Goal: Task Accomplishment & Management: Manage account settings

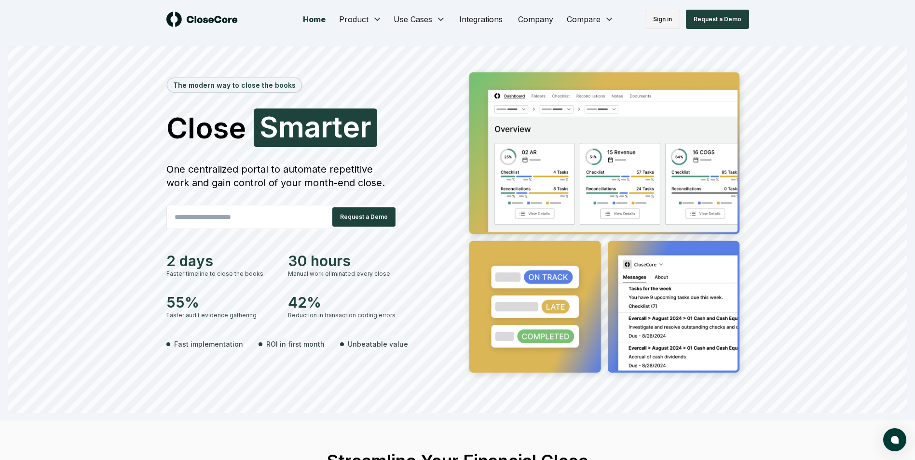
click at [291, 23] on link "Sign in" at bounding box center [662, 19] width 35 height 19
click at [667, 20] on link "Sign in" at bounding box center [662, 19] width 35 height 19
click at [666, 14] on link "Sign in" at bounding box center [662, 19] width 35 height 19
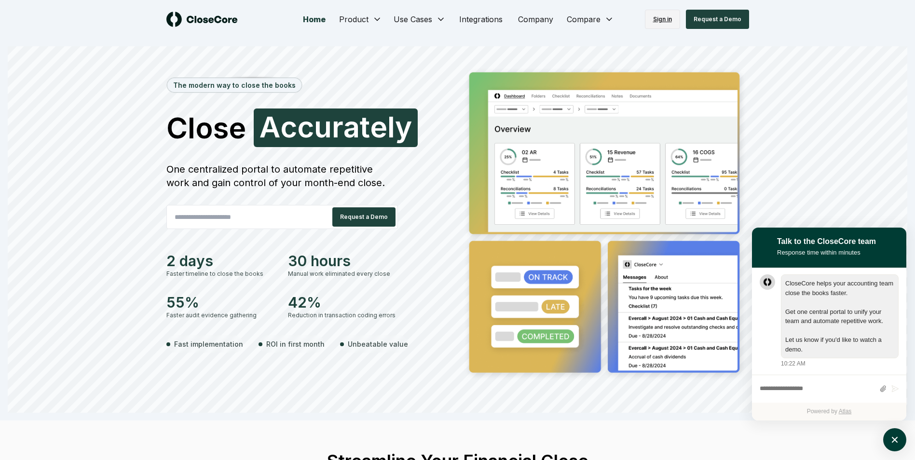
click at [668, 20] on link "Sign in" at bounding box center [662, 19] width 35 height 19
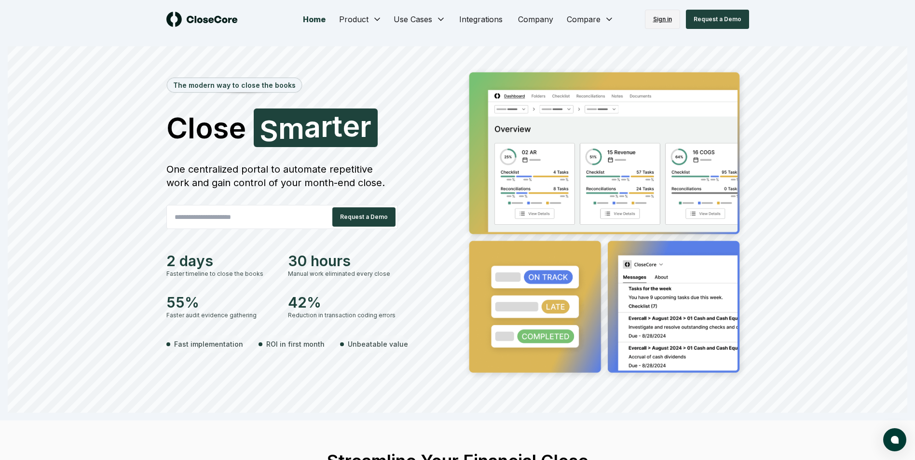
click at [671, 22] on link "Sign in" at bounding box center [662, 19] width 35 height 19
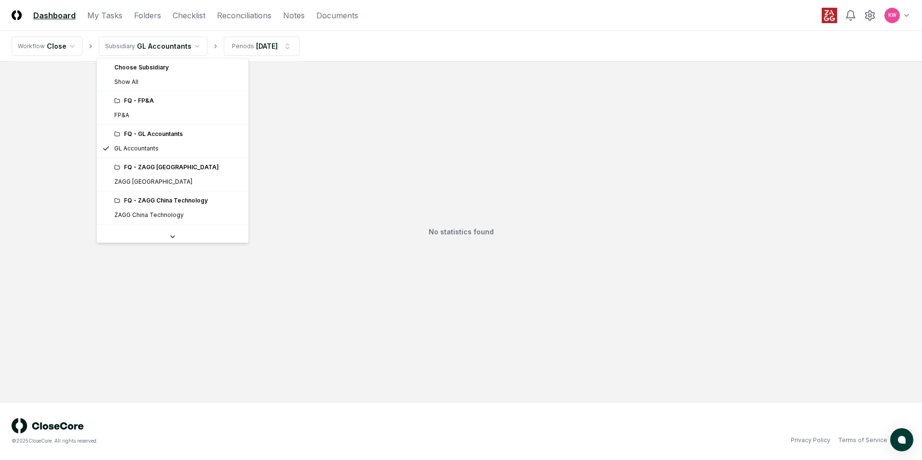
click at [191, 45] on html "CloseCore Dashboard My Tasks Folders Checklist Reconciliations Notes Documents …" at bounding box center [461, 230] width 922 height 460
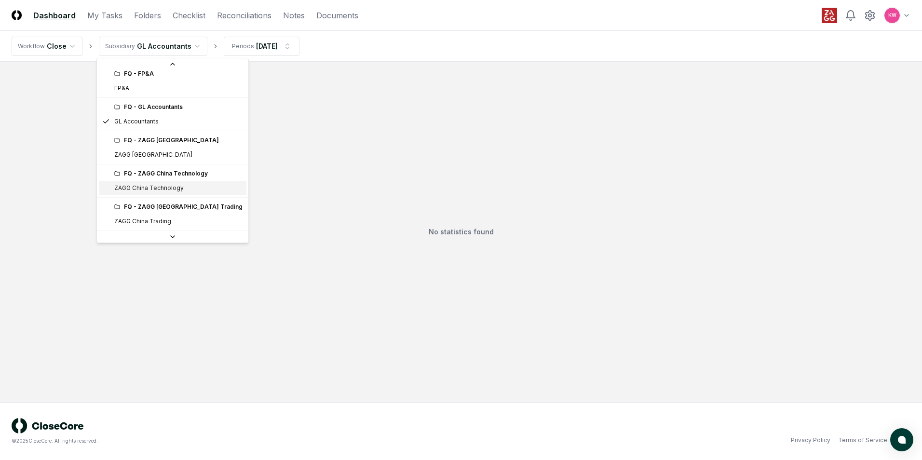
scroll to position [98, 0]
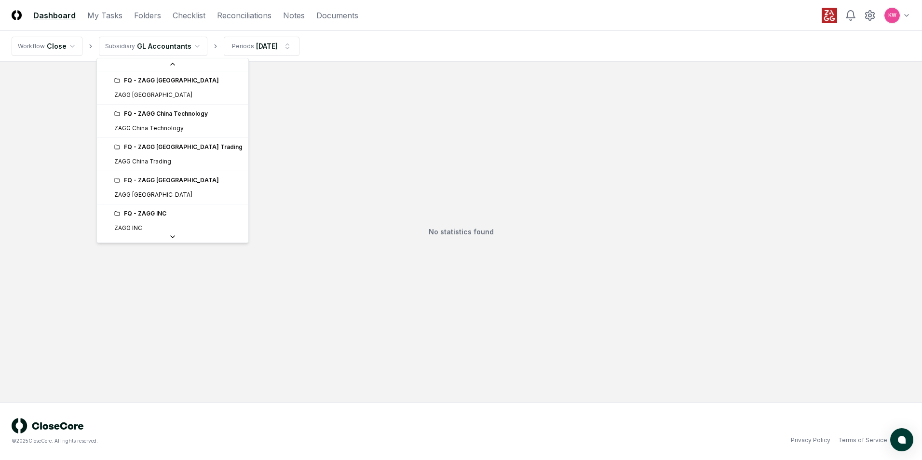
click at [152, 218] on div "FQ - ZAGG INC" at bounding box center [178, 213] width 128 height 9
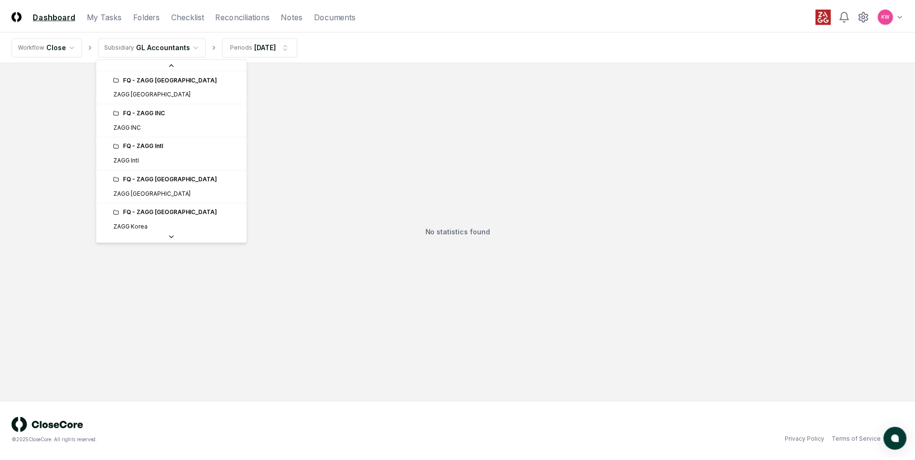
scroll to position [214, 0]
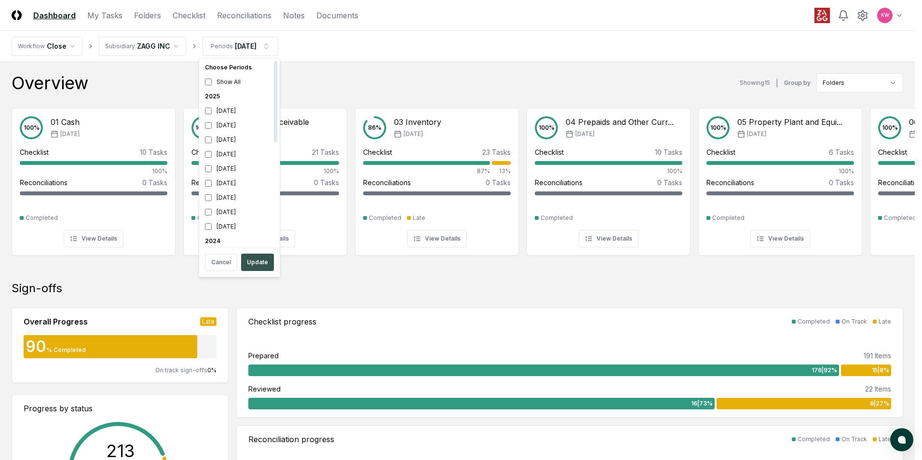
click at [256, 267] on button "Update" at bounding box center [257, 262] width 33 height 17
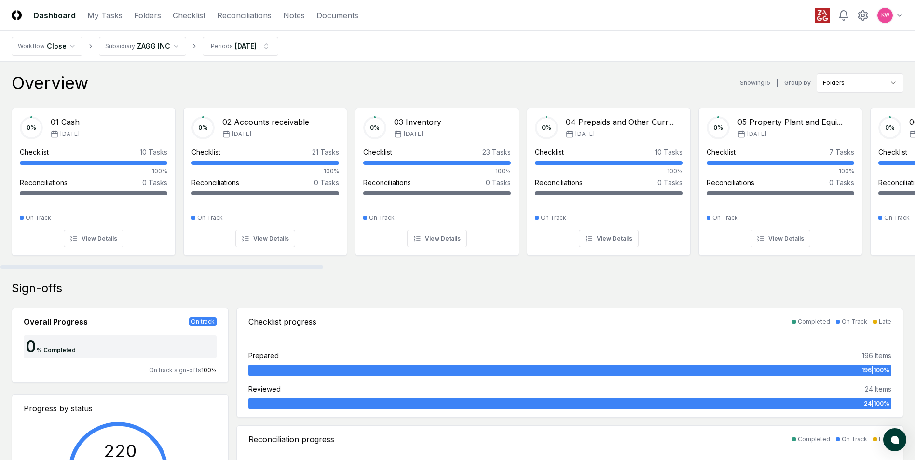
drag, startPoint x: 564, startPoint y: 264, endPoint x: 422, endPoint y: 265, distance: 142.3
click at [422, 265] on div "0 % 01 Cash Sep '25 Checklist 10 Tasks 100% Reconciliations 0 Tasks - On Track …" at bounding box center [457, 184] width 915 height 169
drag, startPoint x: 678, startPoint y: 76, endPoint x: 674, endPoint y: 82, distance: 7.0
click at [676, 79] on div "Overview Showing 15 | Group by Folders" at bounding box center [458, 82] width 892 height 19
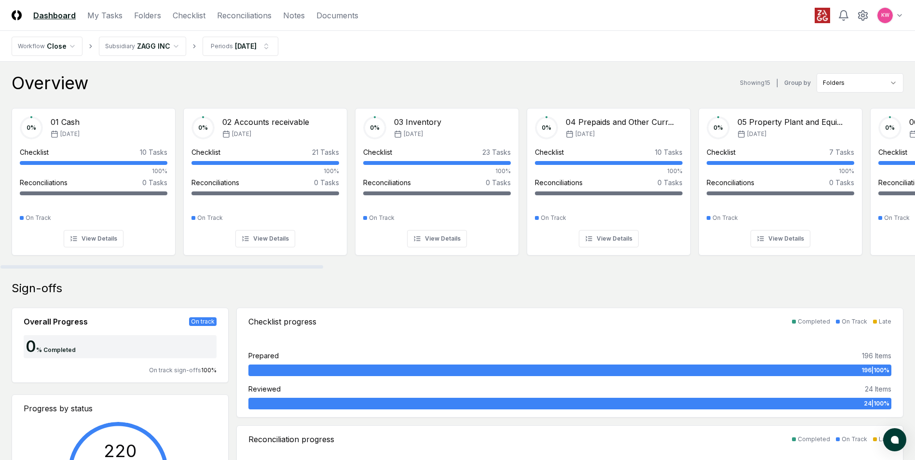
click at [570, 300] on div "Sign-offs Overall Progress On track 0 % Completed On track sign-offs 100 % Prog…" at bounding box center [458, 408] width 892 height 255
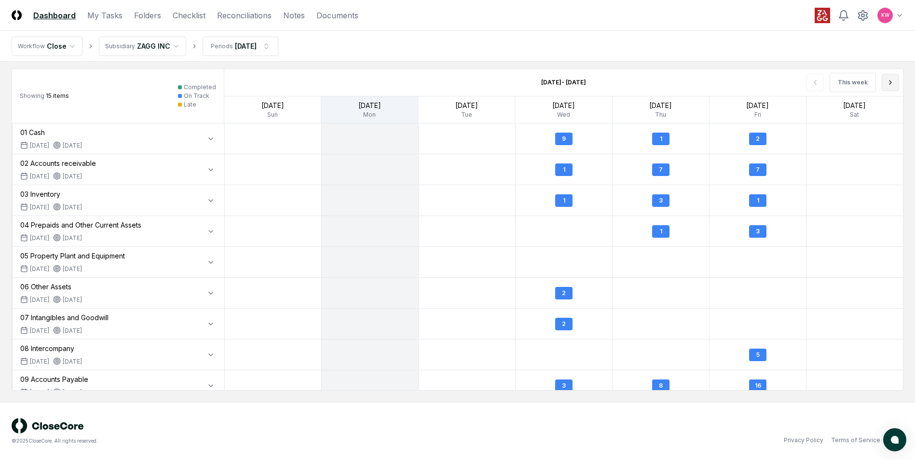
click at [892, 79] on icon at bounding box center [891, 83] width 8 height 8
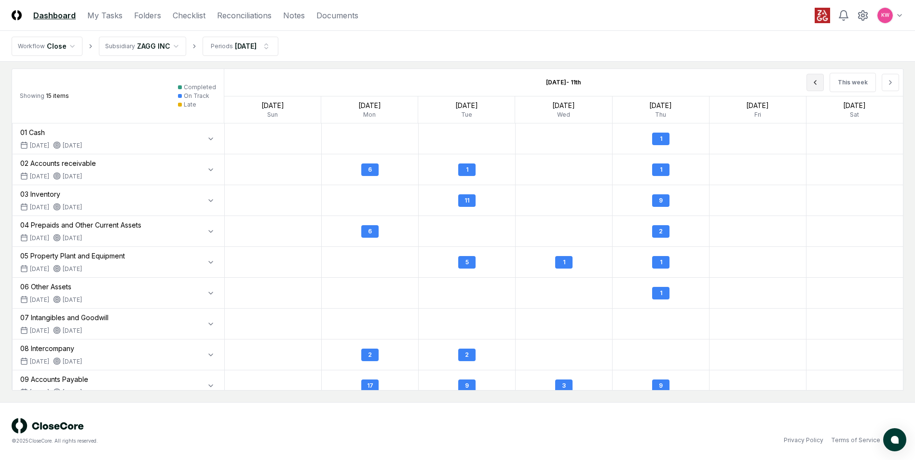
click at [819, 82] on icon at bounding box center [815, 83] width 8 height 8
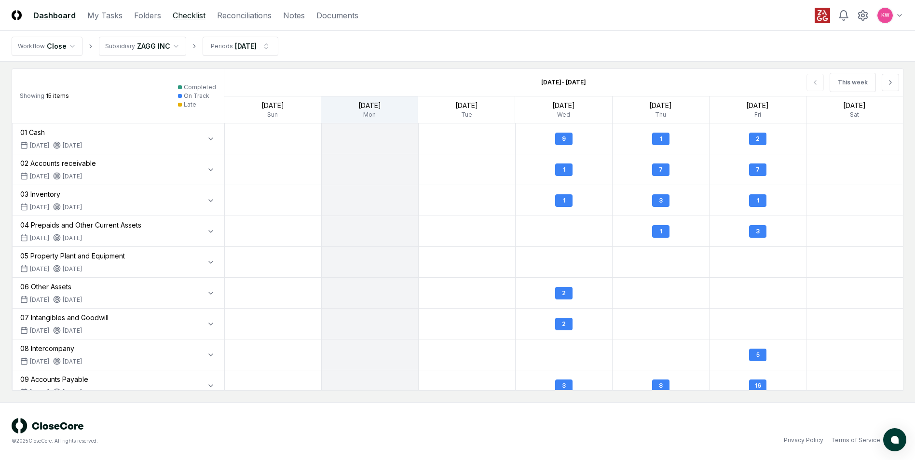
click at [190, 19] on link "Checklist" at bounding box center [189, 16] width 33 height 12
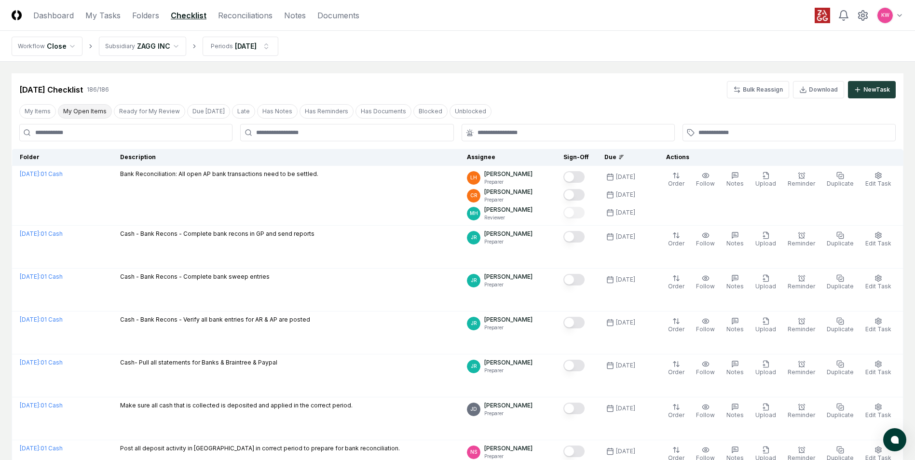
click at [93, 116] on button "My Open Items" at bounding box center [85, 111] width 54 height 14
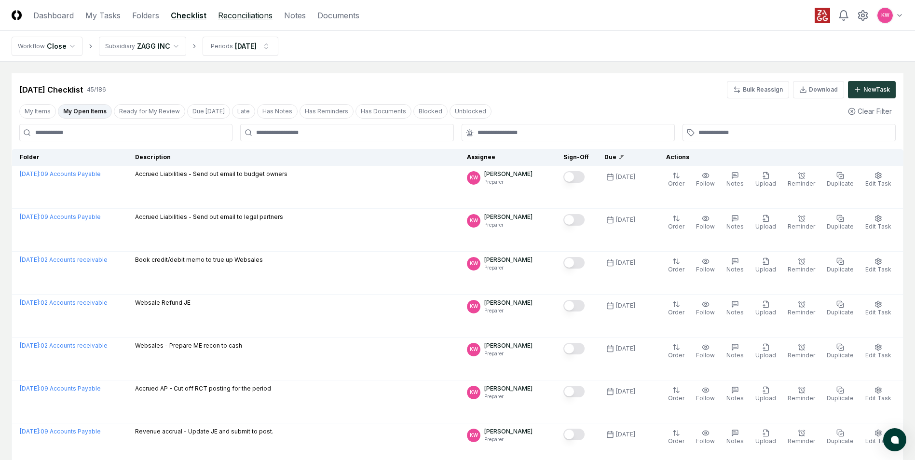
click at [254, 19] on link "Reconciliations" at bounding box center [245, 16] width 55 height 12
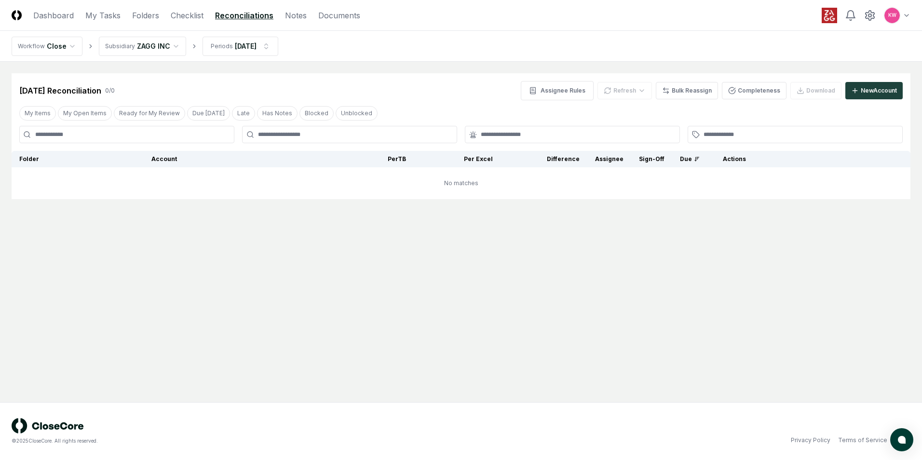
click at [307, 15] on nav "CloseCore Dashboard My Tasks Folders Checklist Reconciliations Notes Documents" at bounding box center [186, 16] width 349 height 12
click at [329, 20] on link "Documents" at bounding box center [339, 16] width 42 height 12
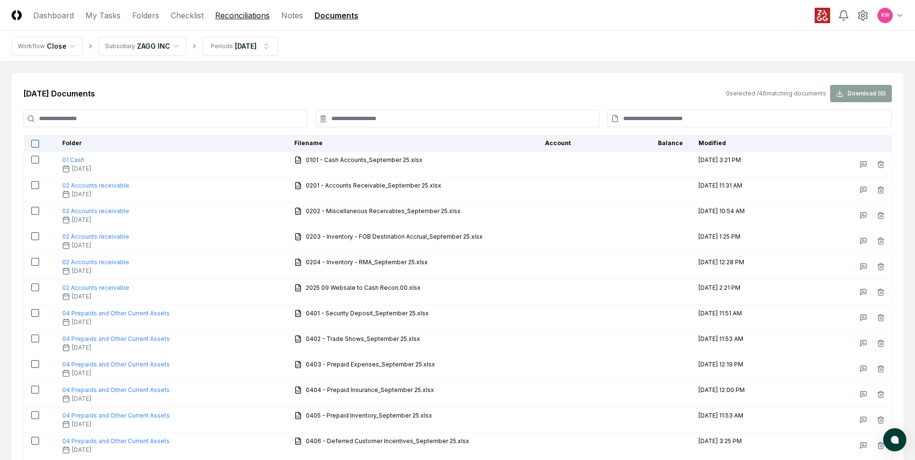
click at [233, 15] on link "Reconciliations" at bounding box center [242, 16] width 55 height 12
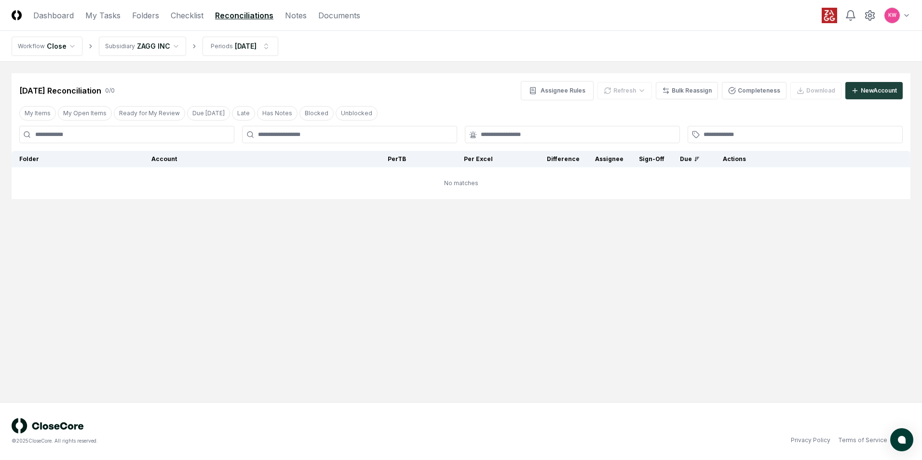
click at [171, 45] on html "CloseCore Dashboard My Tasks Folders Checklist Reconciliations Notes Documents …" at bounding box center [461, 230] width 922 height 460
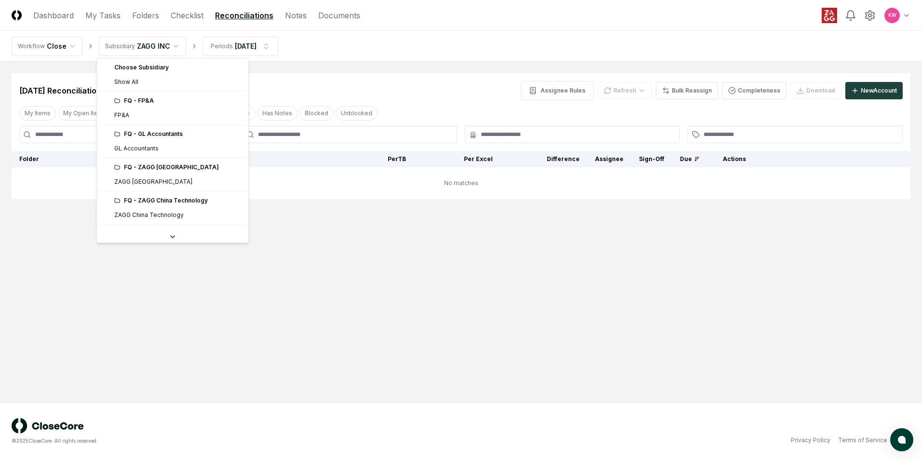
click at [145, 101] on div "FQ - FP&A" at bounding box center [178, 100] width 128 height 9
click at [136, 101] on div "FQ - FP&A" at bounding box center [178, 100] width 128 height 9
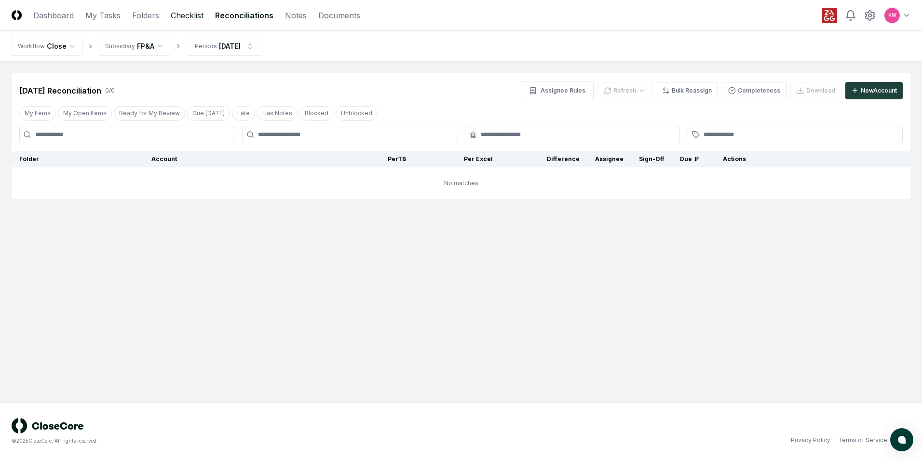
click at [188, 17] on link "Checklist" at bounding box center [187, 16] width 33 height 12
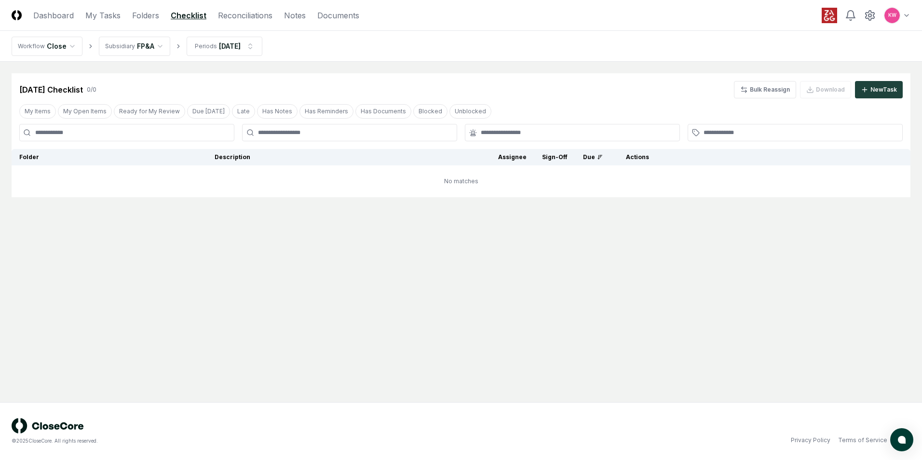
click at [158, 44] on html "CloseCore Dashboard My Tasks Folders Checklist Reconciliations Notes Documents …" at bounding box center [461, 230] width 922 height 460
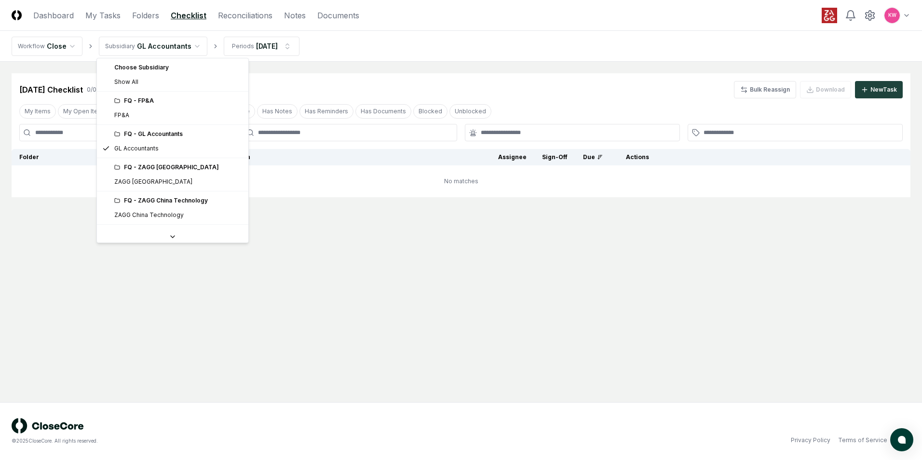
click at [196, 46] on html "CloseCore Dashboard My Tasks Folders Checklist Reconciliations Notes Documents …" at bounding box center [461, 230] width 922 height 460
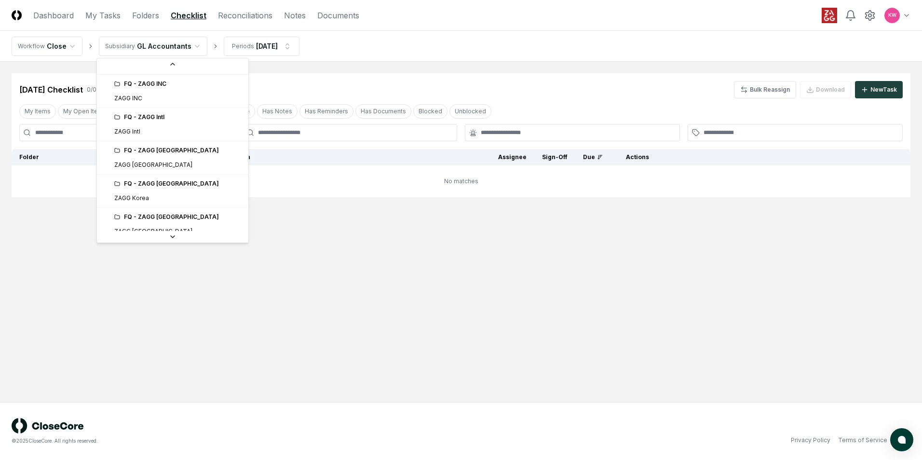
scroll to position [241, 0]
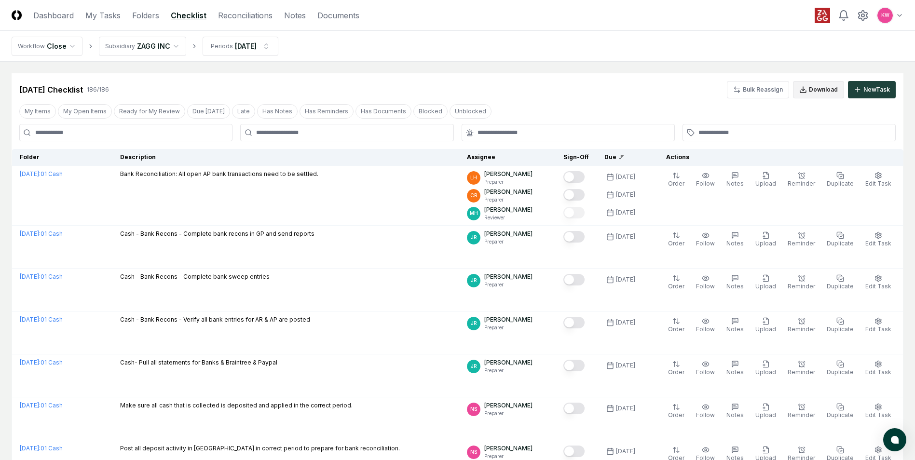
click at [832, 93] on button "Download" at bounding box center [818, 89] width 51 height 17
drag, startPoint x: 672, startPoint y: 96, endPoint x: 593, endPoint y: 90, distance: 79.3
click at [672, 96] on div "Sep 2025 Checklist 186 / 186 Bulk Reassign Download New Task" at bounding box center [457, 89] width 876 height 17
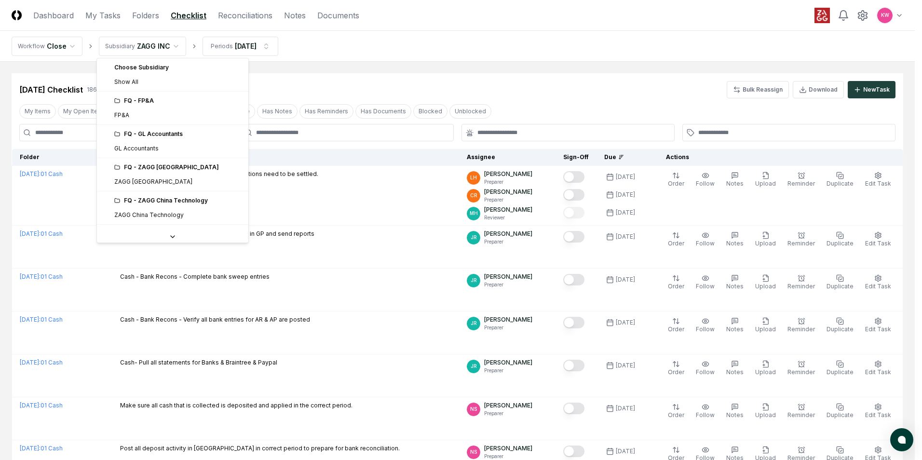
click at [129, 138] on div "FQ - GL Accountants" at bounding box center [178, 134] width 128 height 9
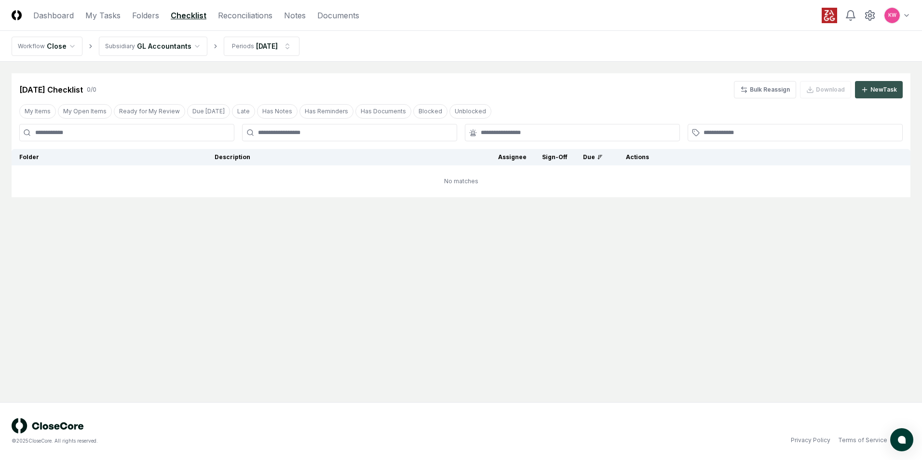
click at [885, 97] on button "New Task" at bounding box center [879, 89] width 48 height 17
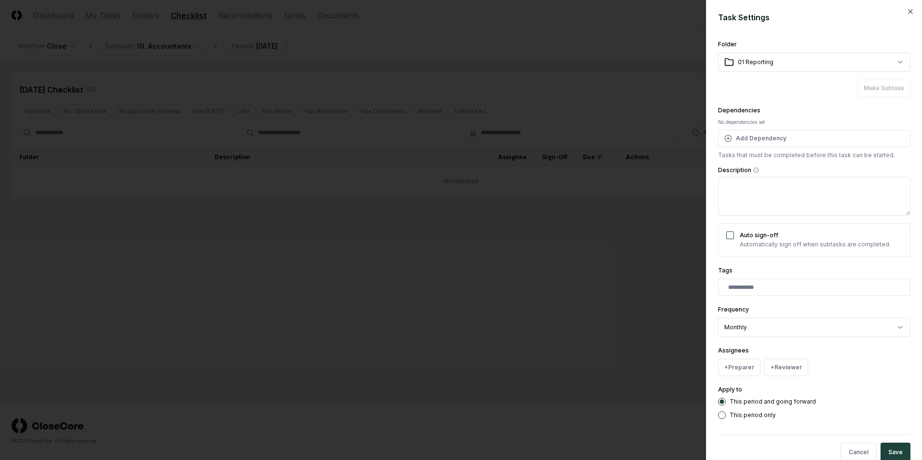
click at [496, 320] on div at bounding box center [461, 230] width 922 height 460
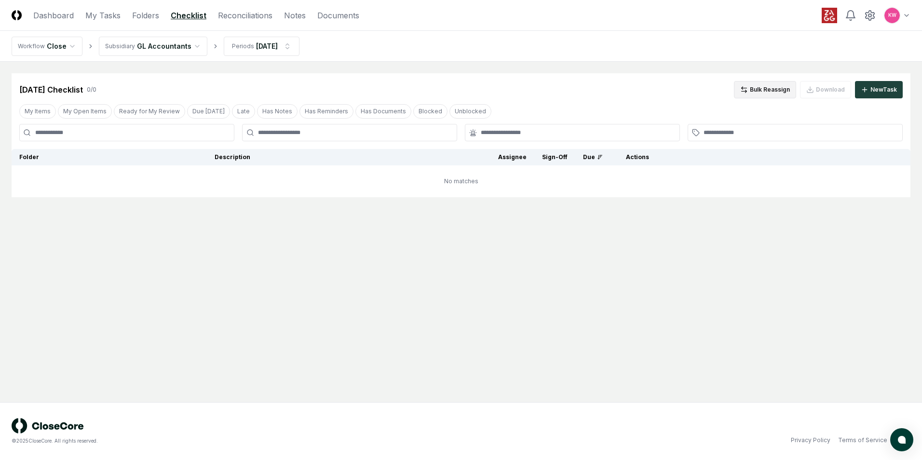
click at [787, 92] on button "Bulk Reassign" at bounding box center [765, 89] width 62 height 17
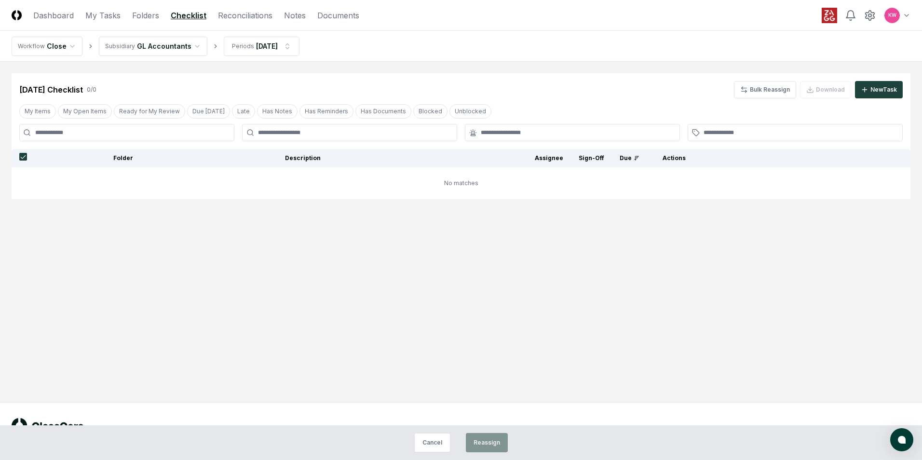
click at [149, 84] on div "Sep 2025 Checklist 0 / 0 Bulk Reassign Download New Task" at bounding box center [461, 89] width 884 height 17
click at [133, 323] on main "Cancel Reassign Sep 2025 Checklist 0 / 0 Bulk Reassign Download New Task My Ite…" at bounding box center [461, 232] width 922 height 341
click at [130, 74] on div "Sep 2025 Checklist 0 / 0 Bulk Reassign Download New Task" at bounding box center [461, 85] width 899 height 25
click at [50, 74] on div "Sep 2025 Checklist 0 / 0 Bulk Reassign Download New Task" at bounding box center [461, 85] width 899 height 25
click at [875, 16] on icon at bounding box center [870, 16] width 12 height 12
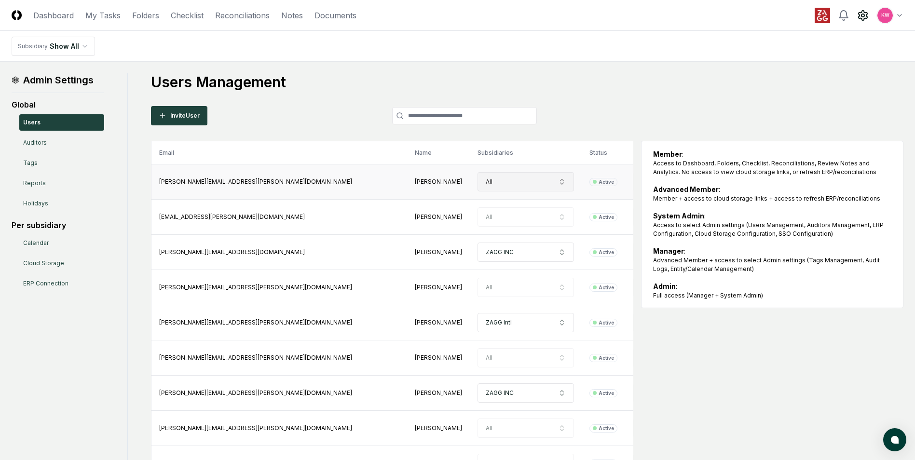
click at [558, 183] on icon "button" at bounding box center [562, 182] width 8 height 8
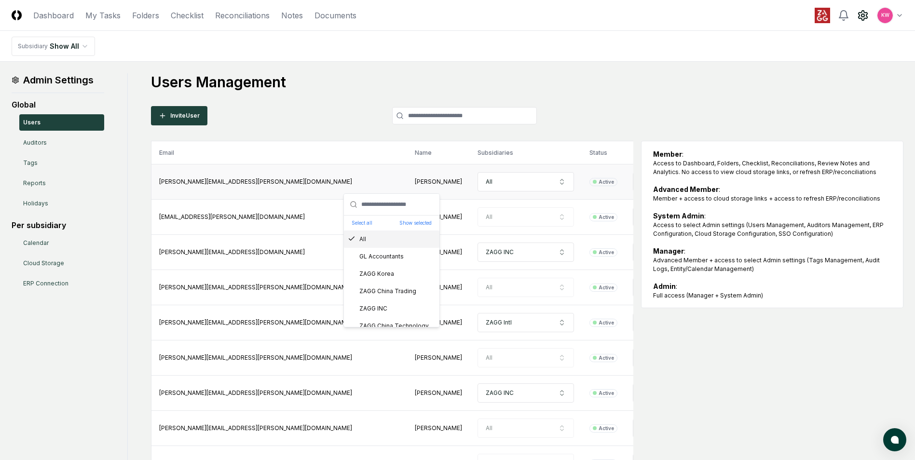
click at [353, 241] on icon "Suggestions" at bounding box center [352, 239] width 8 height 8
click at [356, 262] on div "ZAGG INC" at bounding box center [368, 260] width 40 height 9
click at [625, 148] on th "Role" at bounding box center [676, 152] width 102 height 23
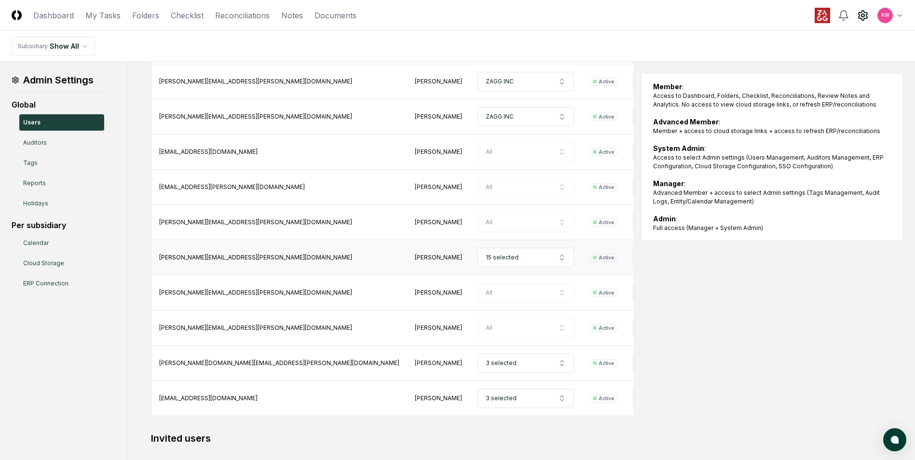
scroll to position [747, 0]
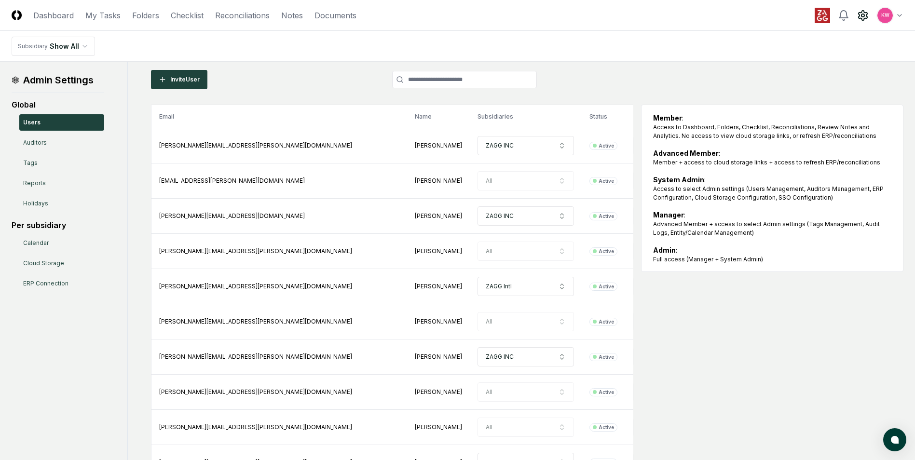
scroll to position [0, 0]
